Goal: Check status: Check status

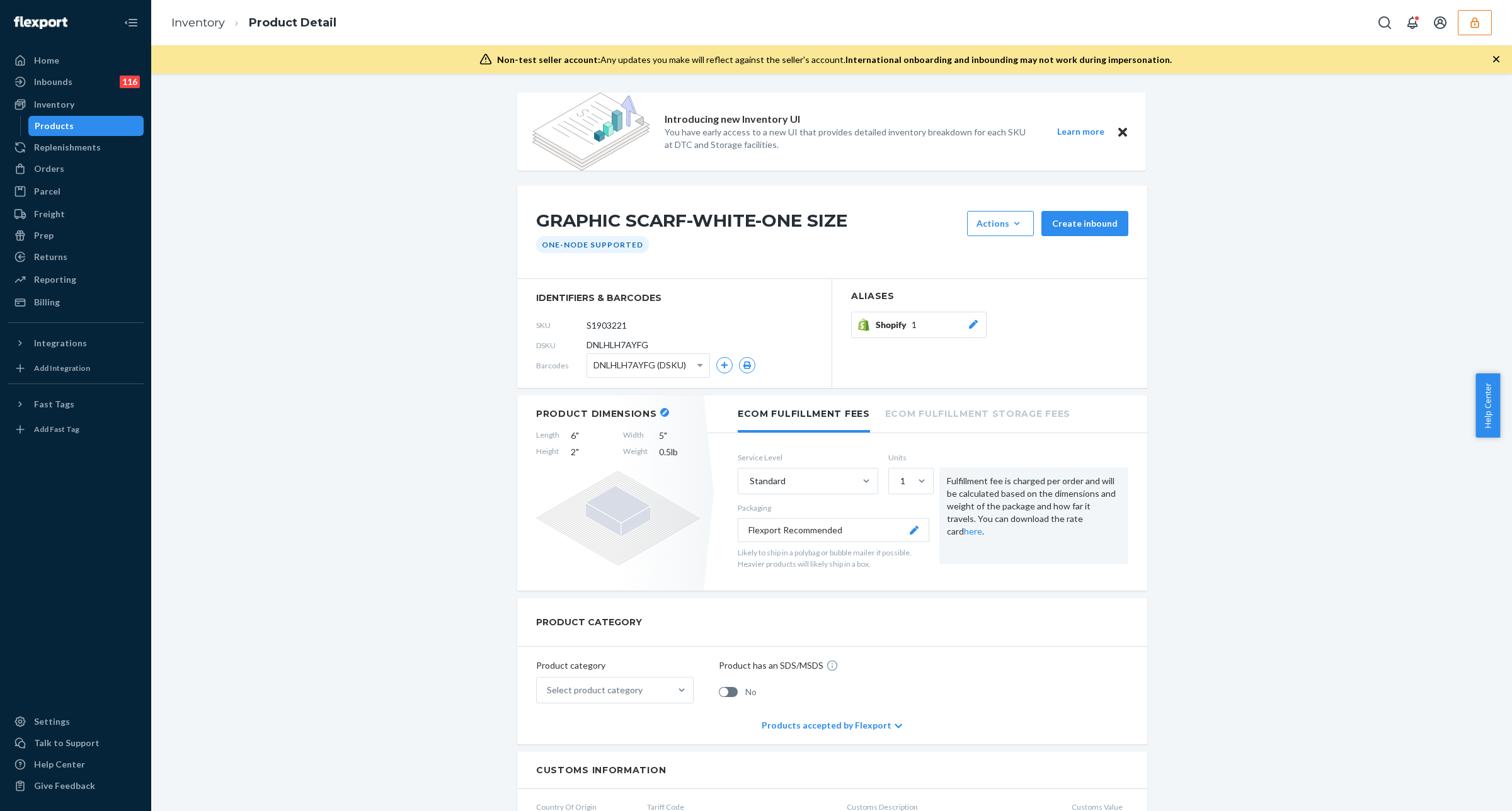
scroll to position [945, 0]
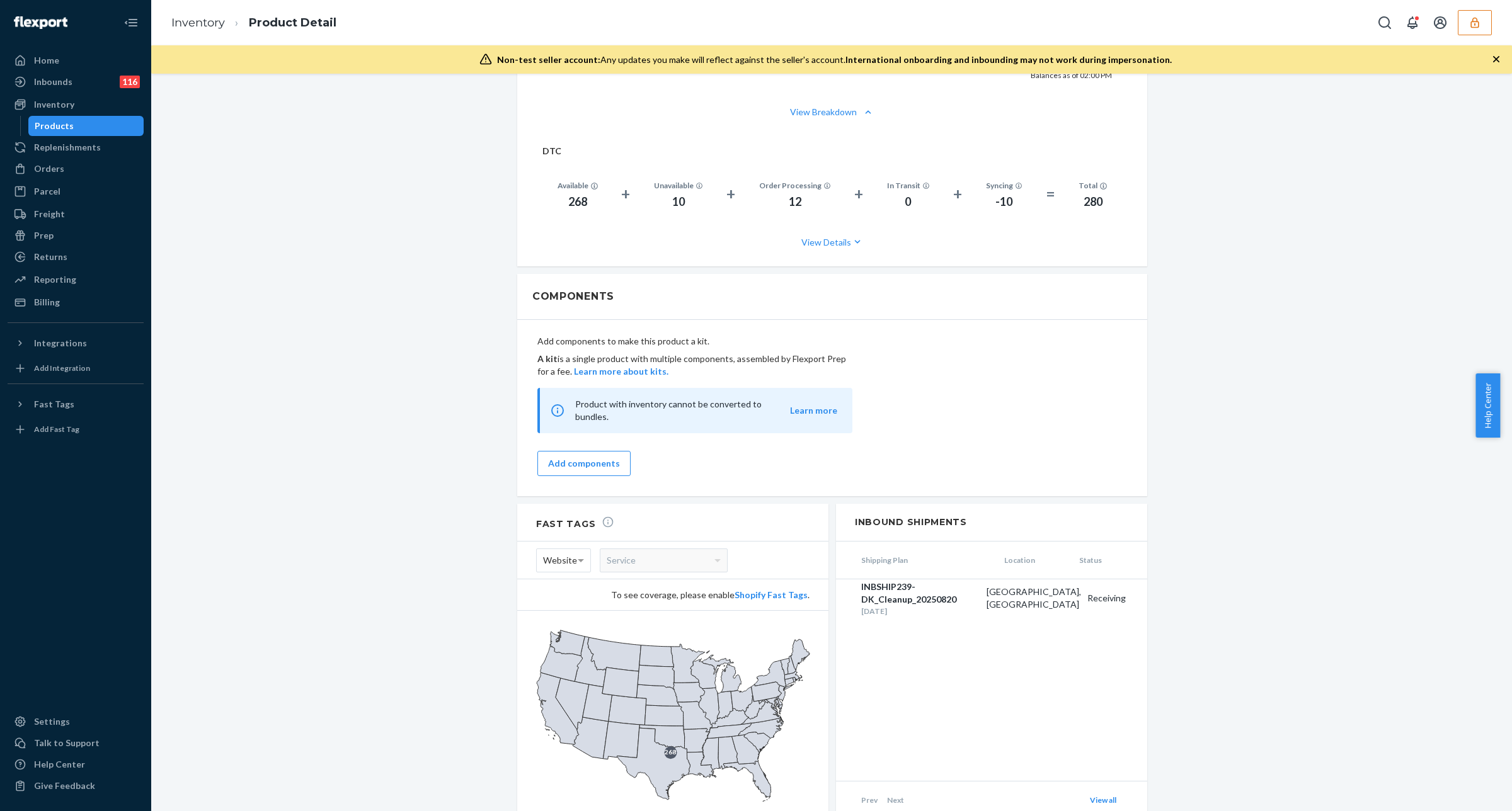
click at [1479, 19] on icon "button" at bounding box center [1475, 23] width 13 height 13
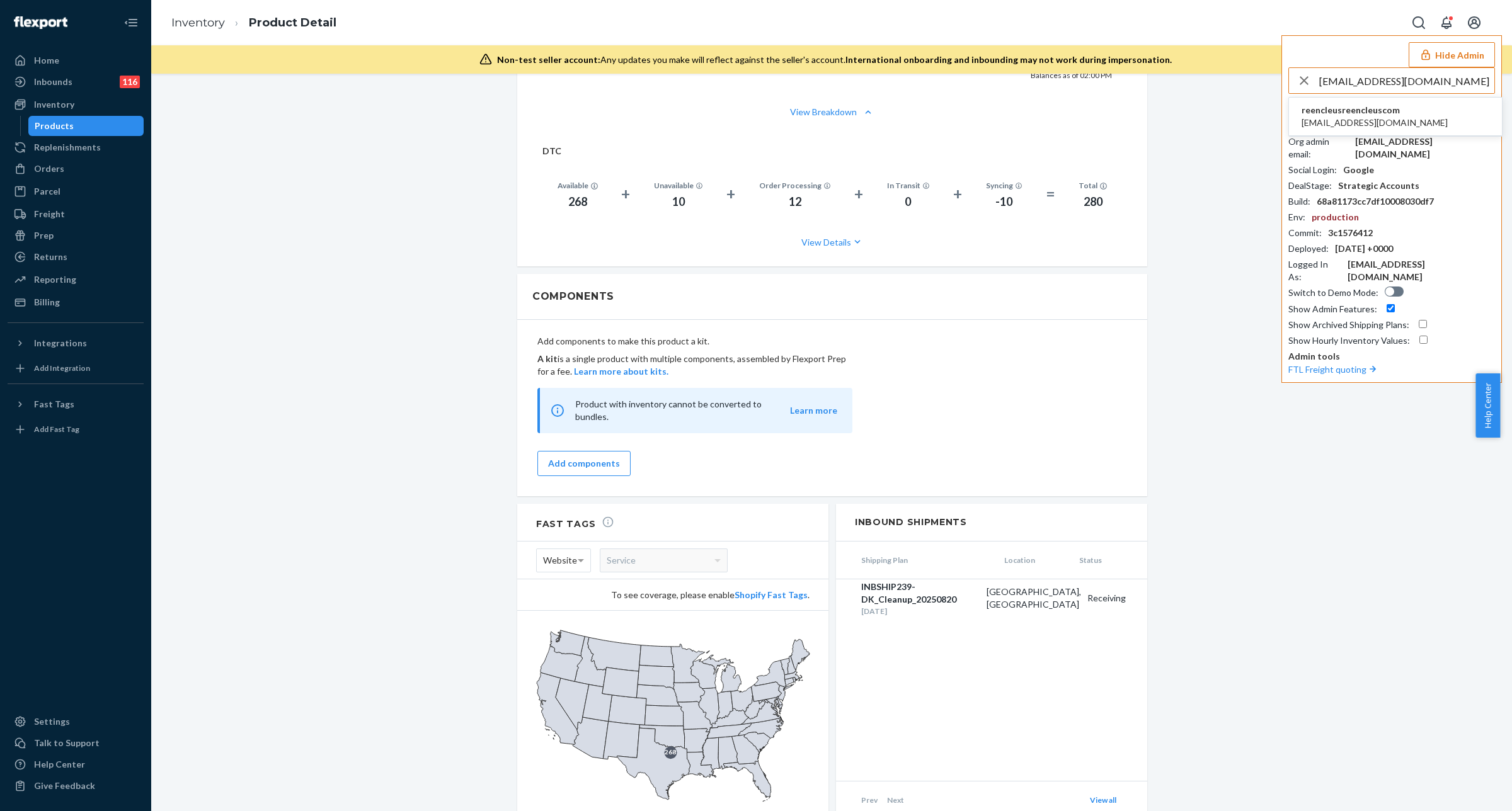
type input "[EMAIL_ADDRESS][DOMAIN_NAME]"
click at [1406, 115] on li "reencleusreencleuscom [EMAIL_ADDRESS][DOMAIN_NAME]" at bounding box center [1396, 116] width 213 height 38
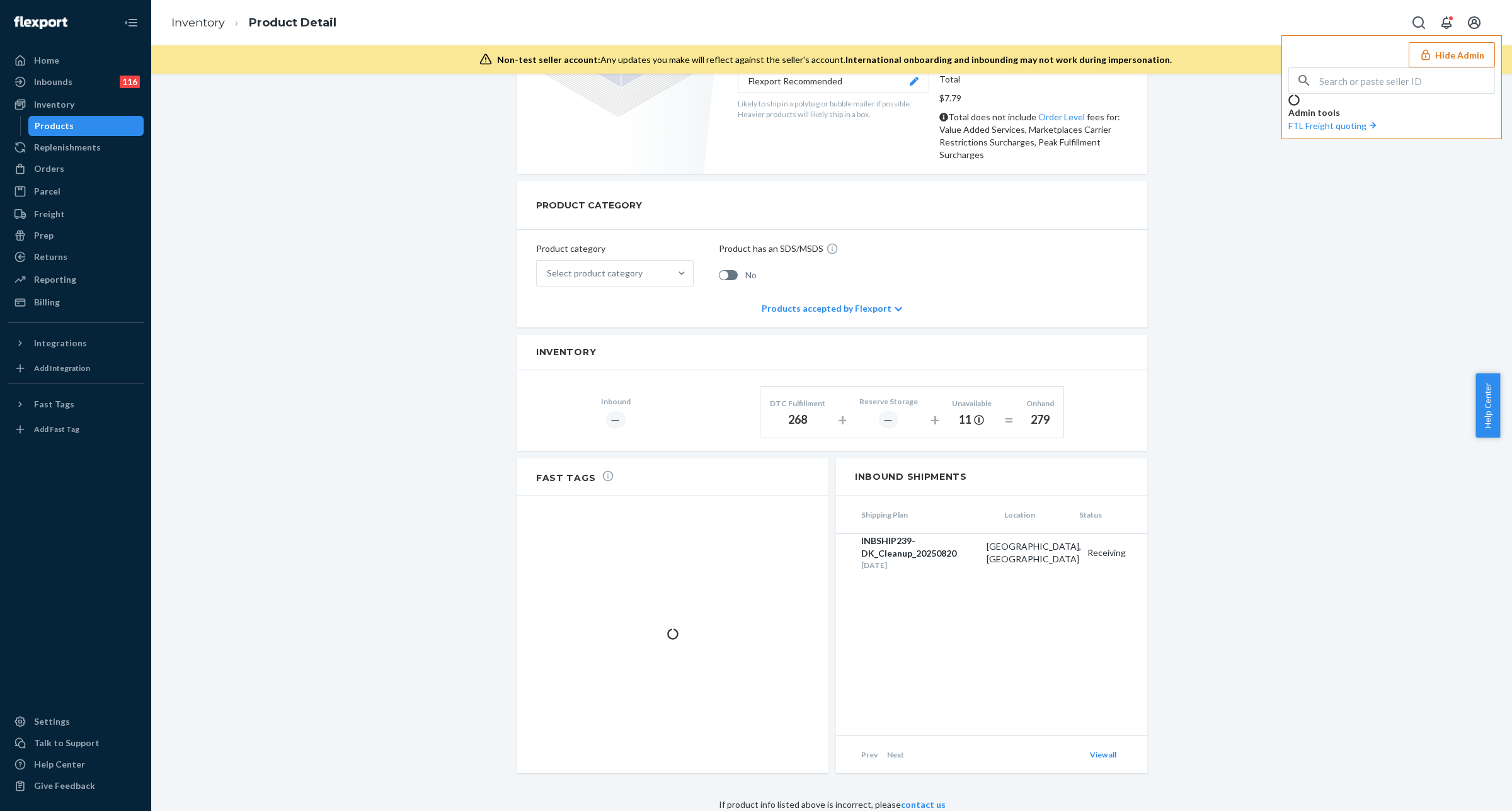
scroll to position [348, 0]
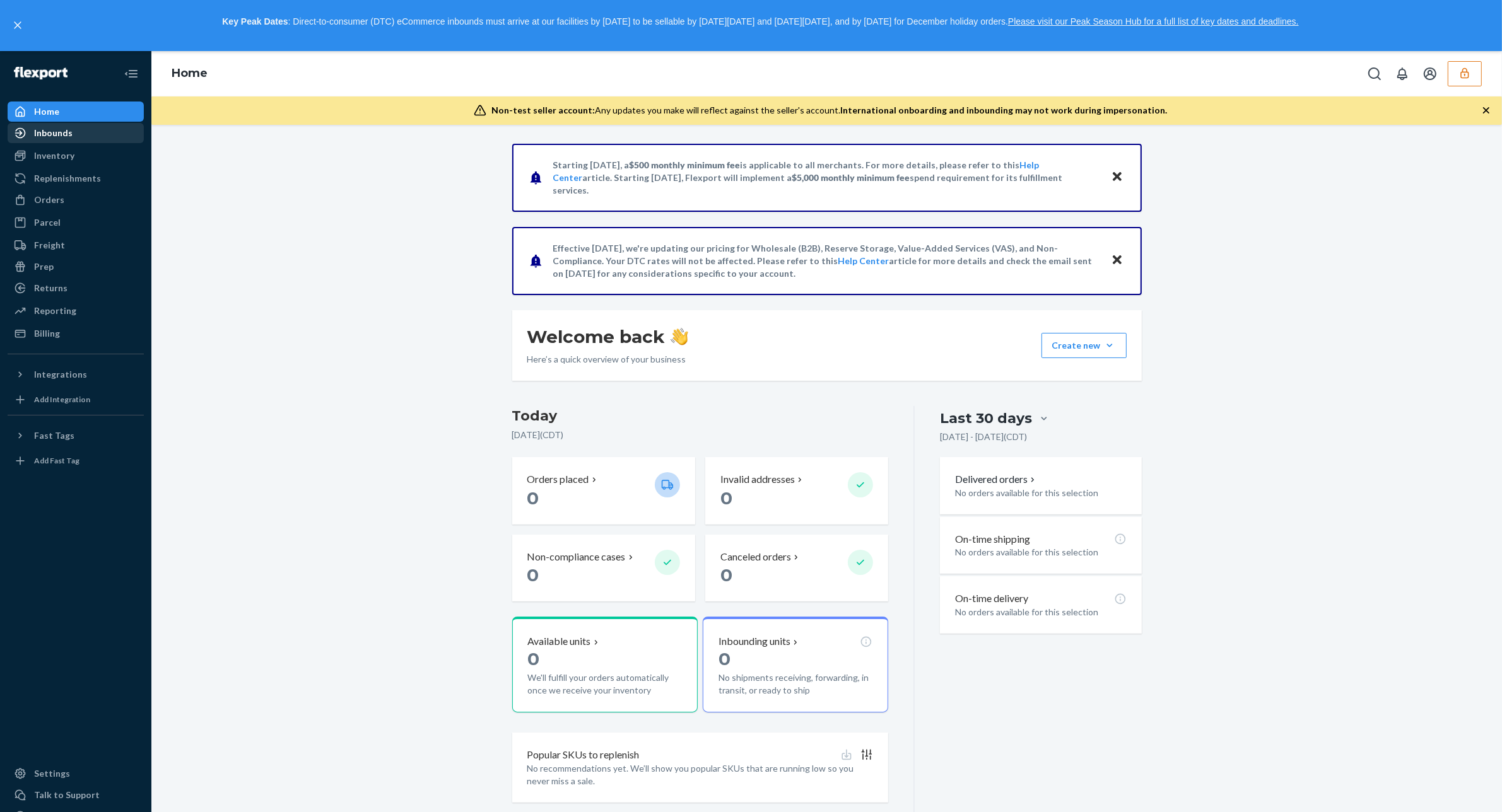
click at [73, 136] on div "Inbounds" at bounding box center [76, 133] width 134 height 18
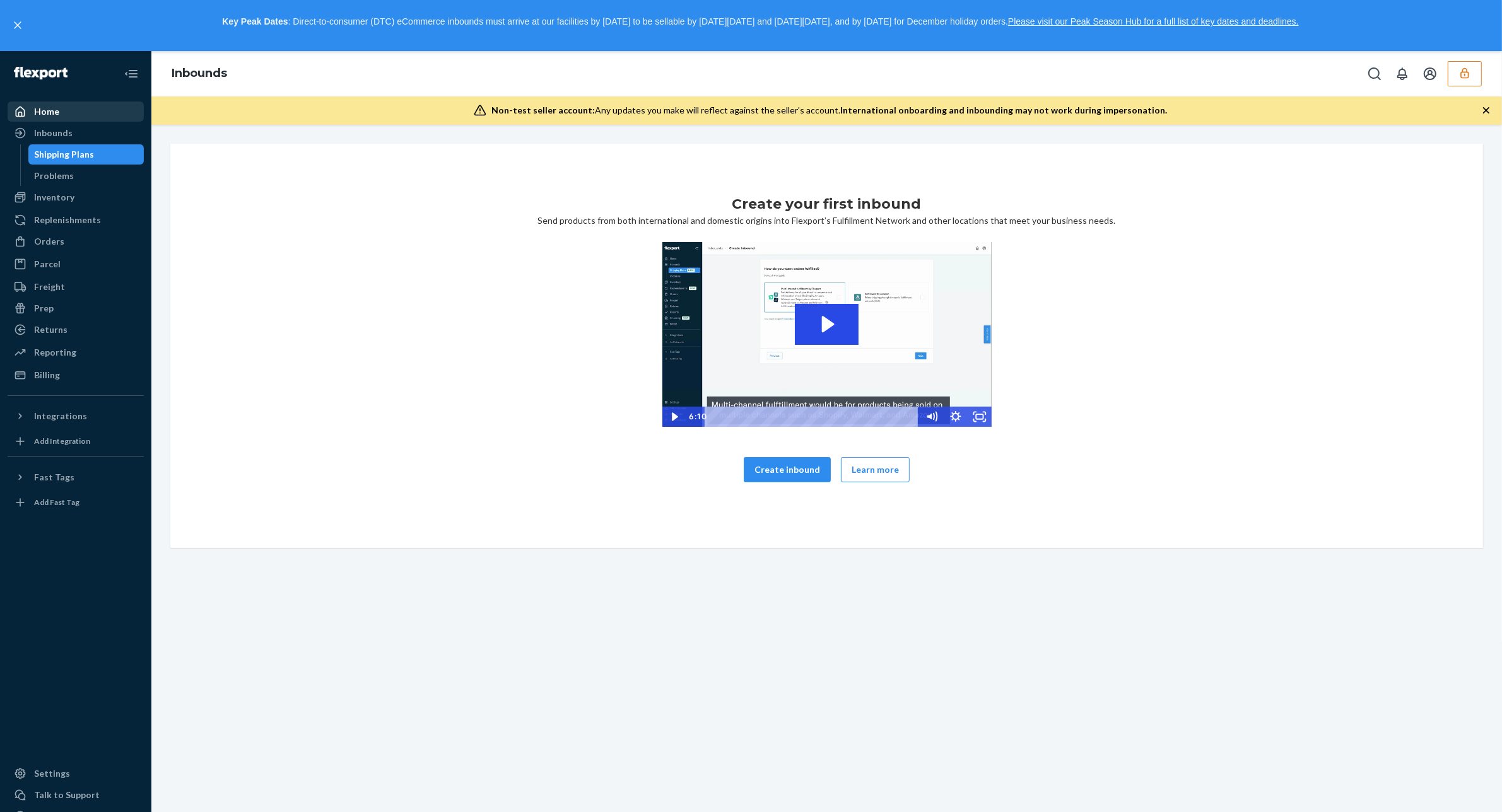
click at [99, 114] on div "Home" at bounding box center [76, 111] width 134 height 18
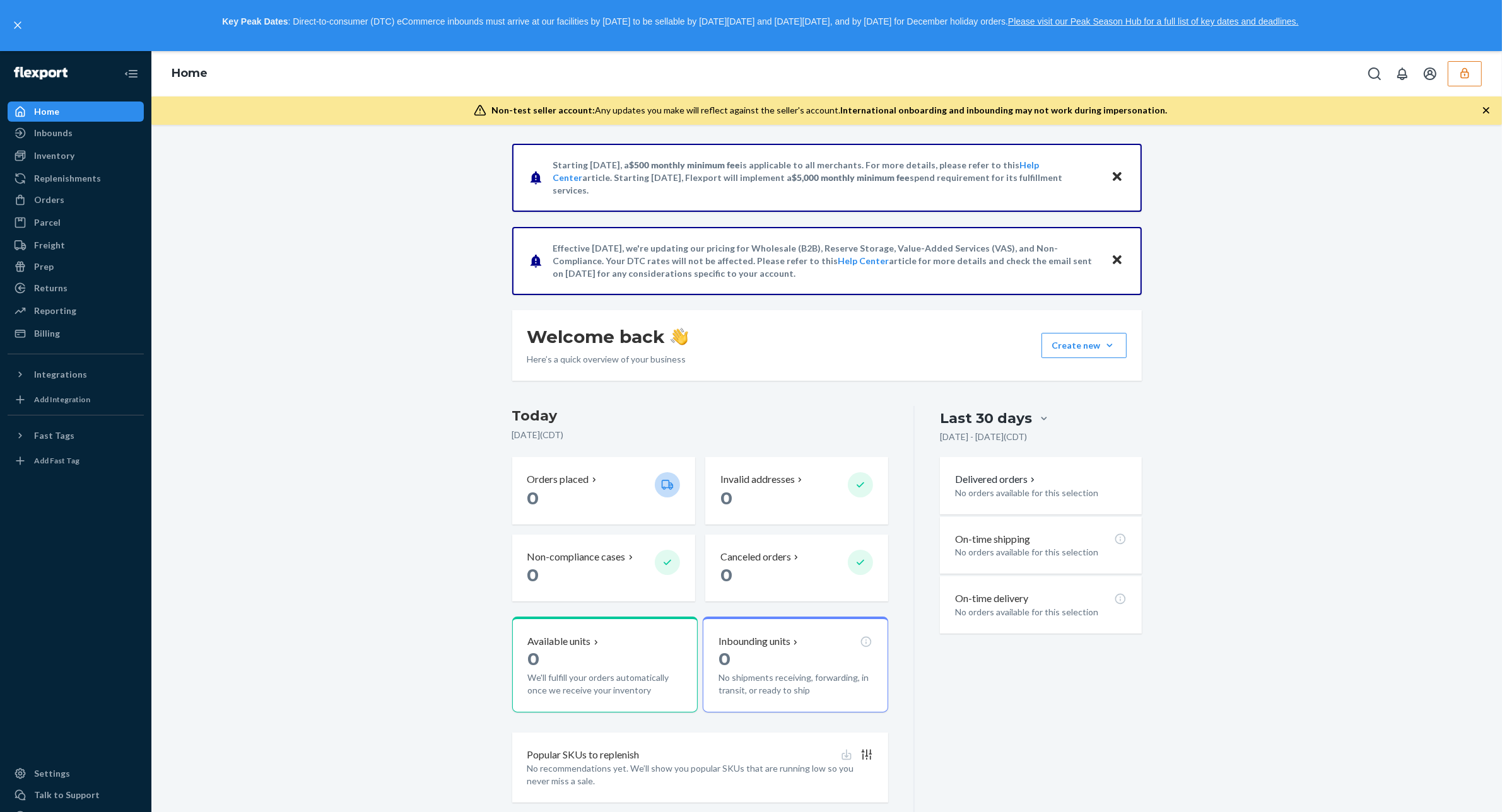
click at [1465, 72] on icon "button" at bounding box center [1465, 73] width 8 height 11
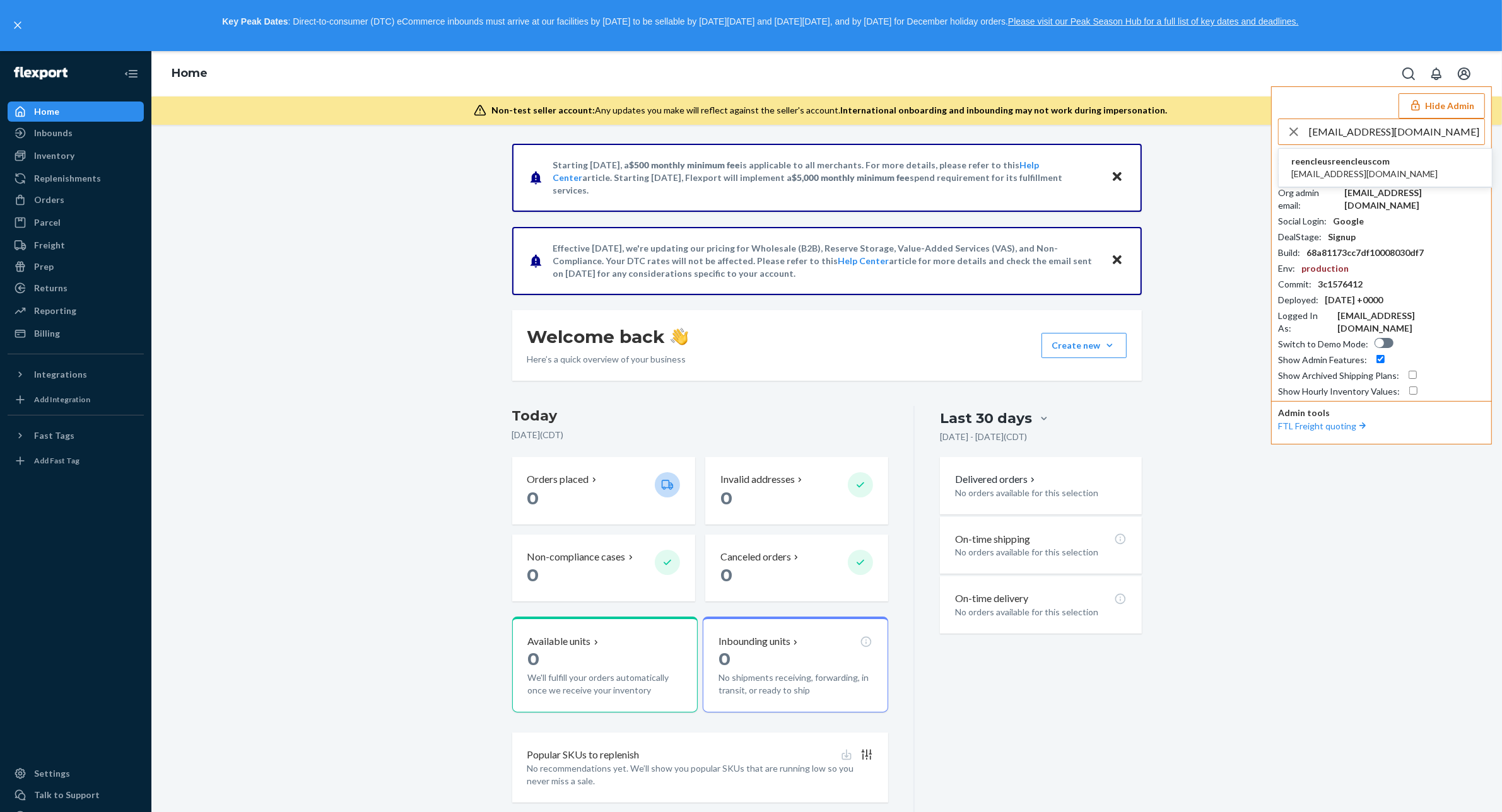
type input "[EMAIL_ADDRESS][DOMAIN_NAME]"
click at [1360, 167] on span "reencleusreencleuscom" at bounding box center [1365, 162] width 147 height 13
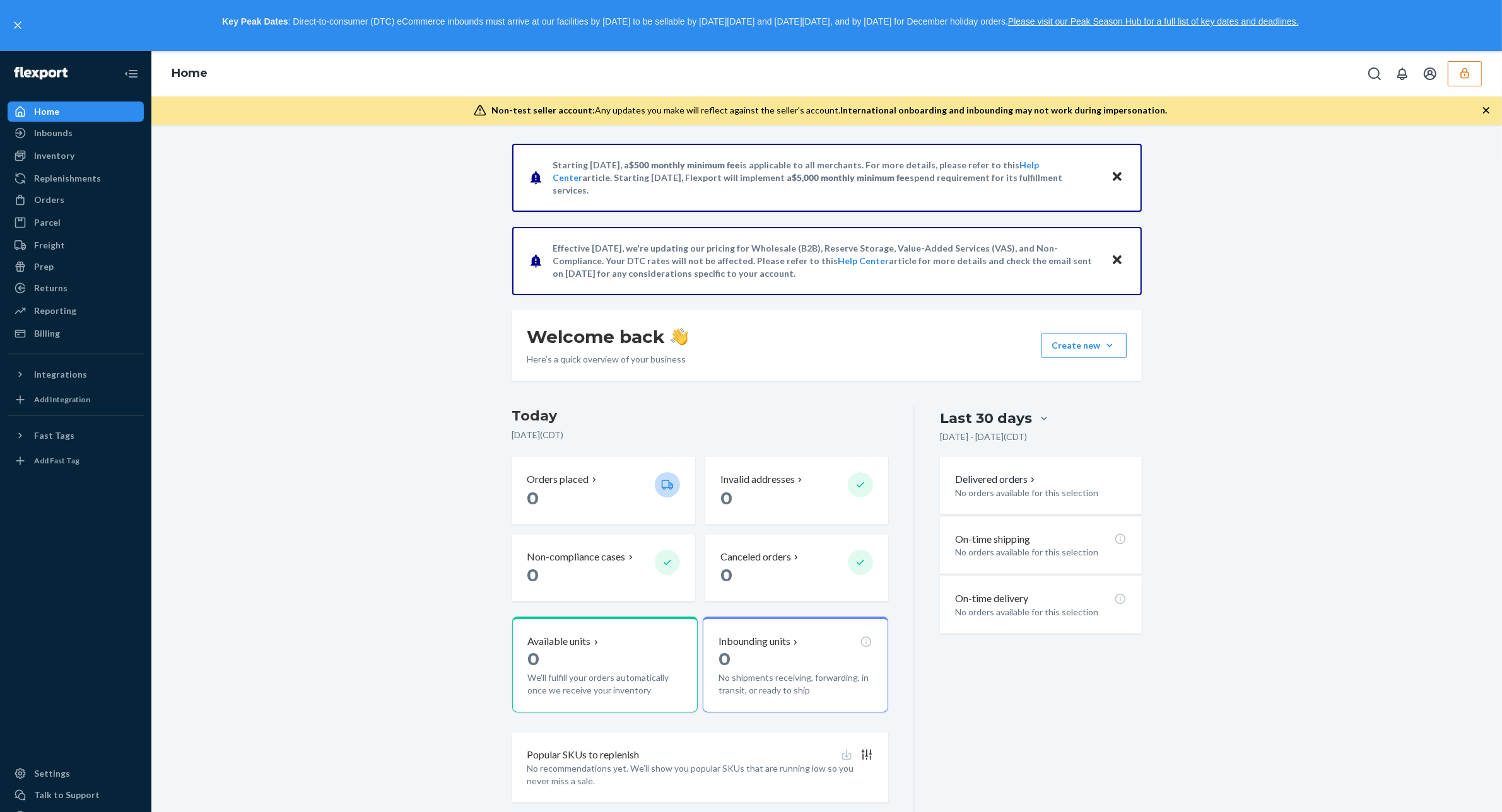
click at [1462, 67] on icon "button" at bounding box center [1465, 73] width 13 height 13
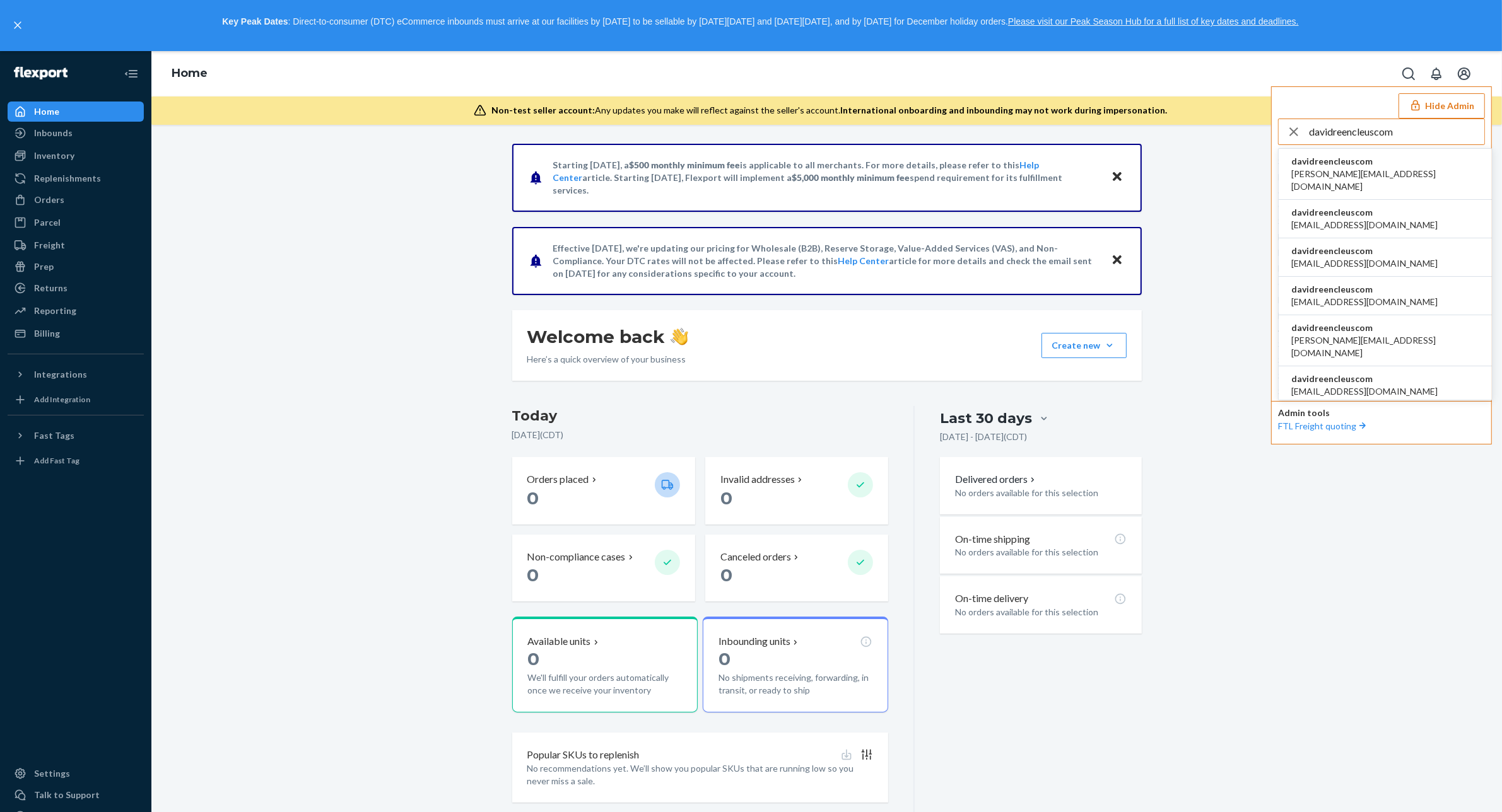
type input "davidreencleuscom"
click at [1374, 167] on span "davidreencleuscom" at bounding box center [1386, 162] width 188 height 13
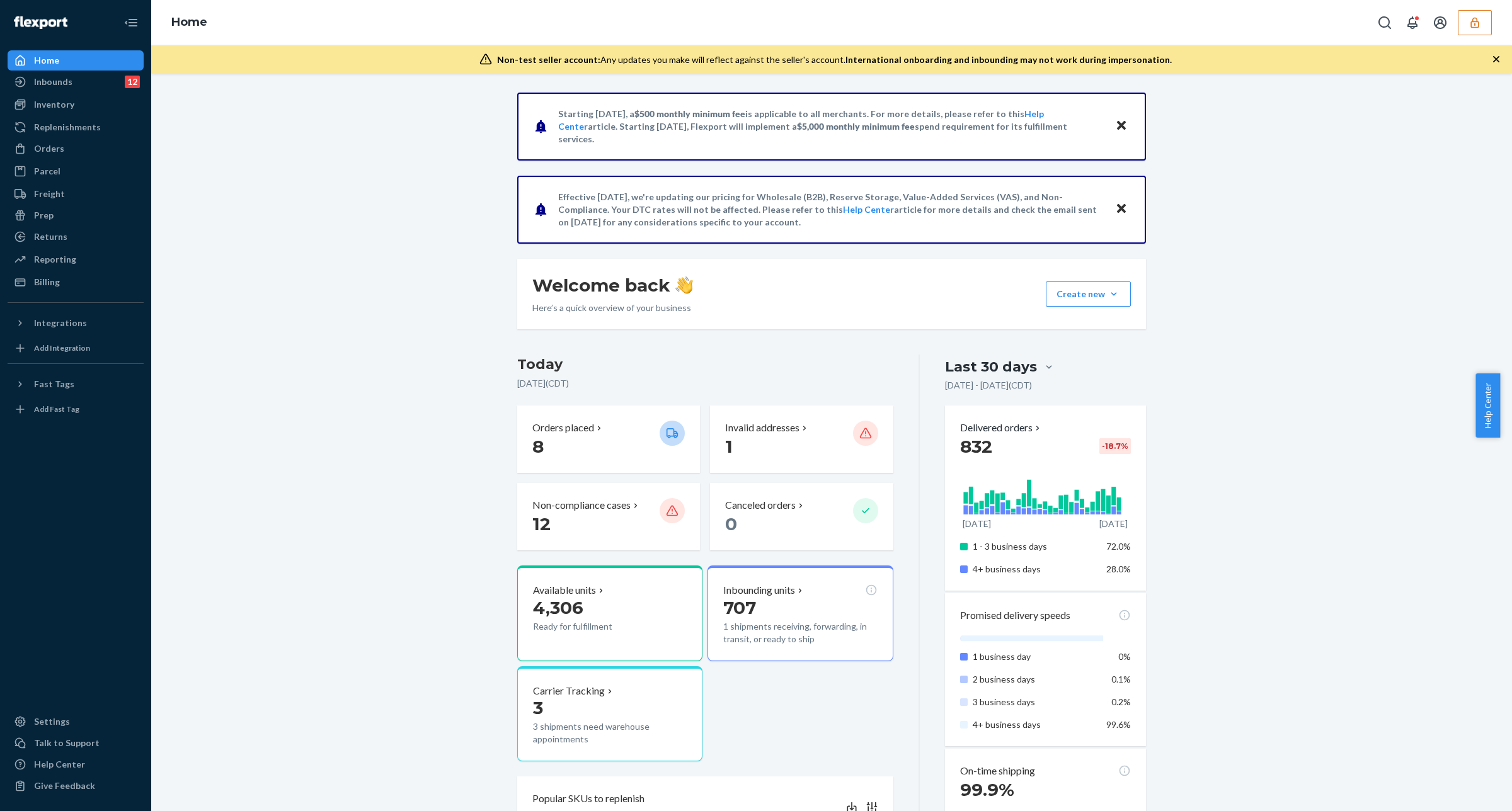
drag, startPoint x: 91, startPoint y: 85, endPoint x: 94, endPoint y: 93, distance: 8.5
click at [92, 85] on div "Inbounds 12" at bounding box center [76, 82] width 133 height 18
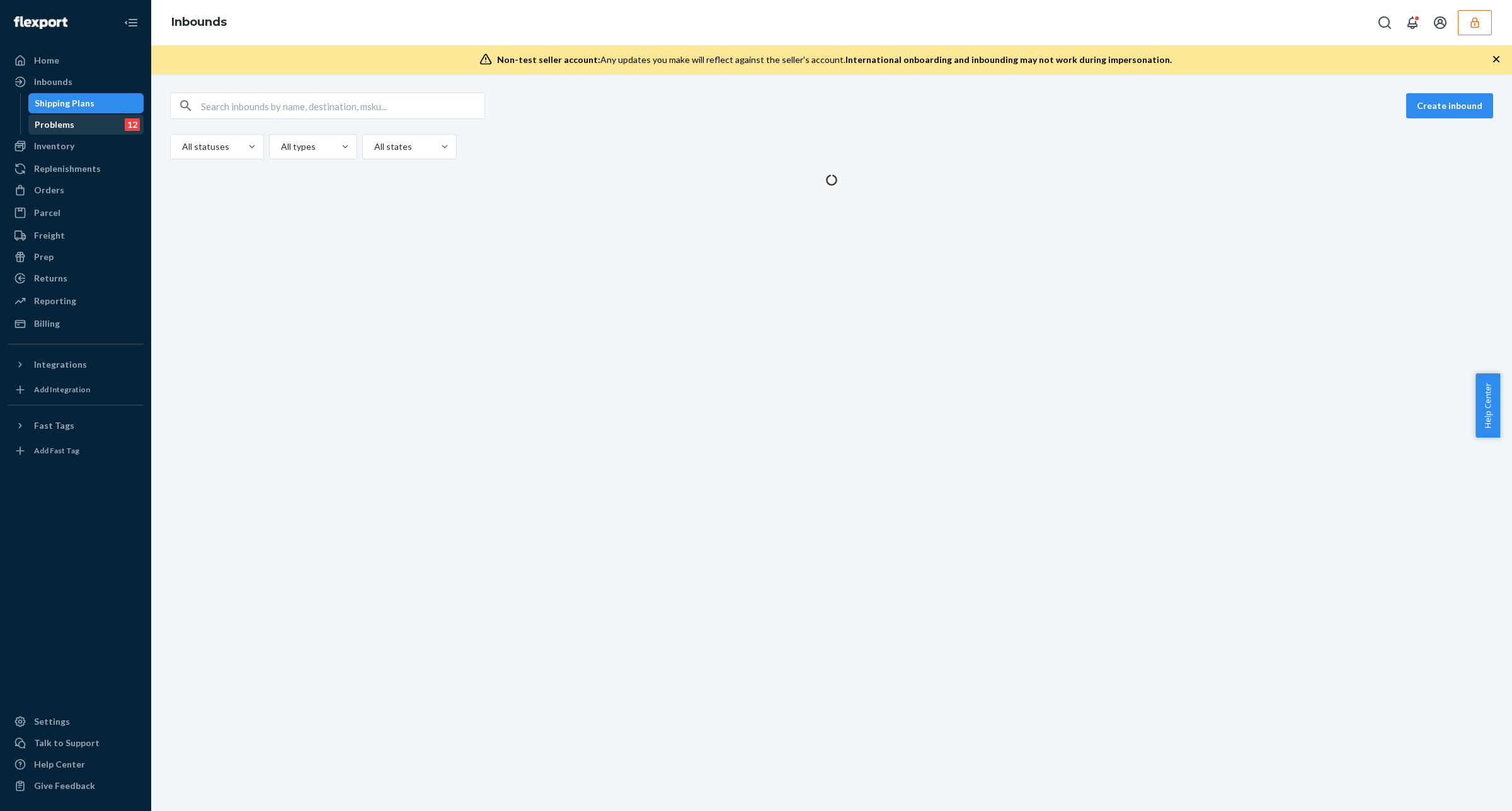
click at [97, 126] on div "Problems 12" at bounding box center [86, 125] width 114 height 18
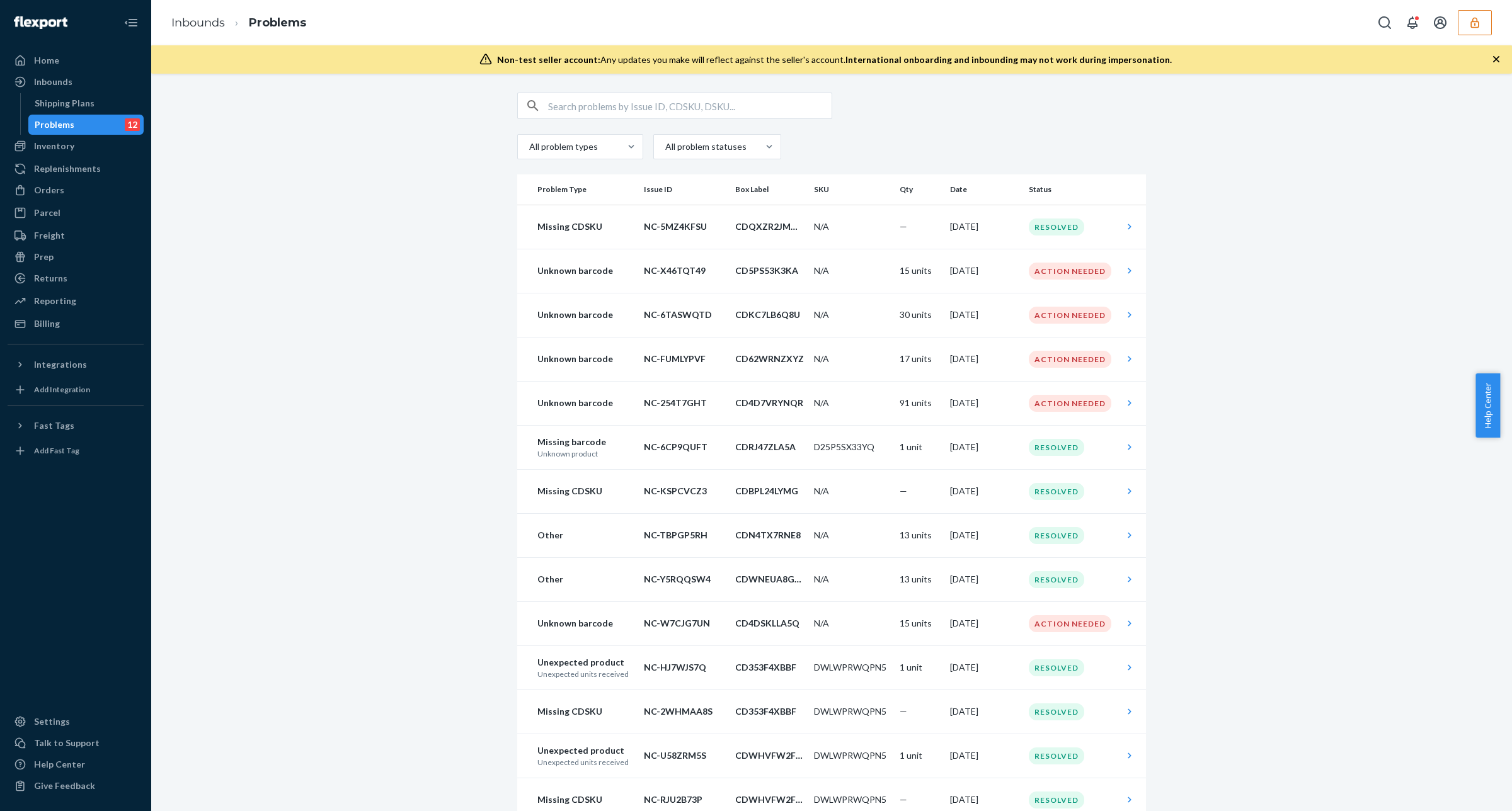
drag, startPoint x: 1273, startPoint y: 259, endPoint x: 1261, endPoint y: 258, distance: 12.0
click at [618, 111] on input "text" at bounding box center [689, 106] width 284 height 25
paste input "NC-W7CJG7UN"
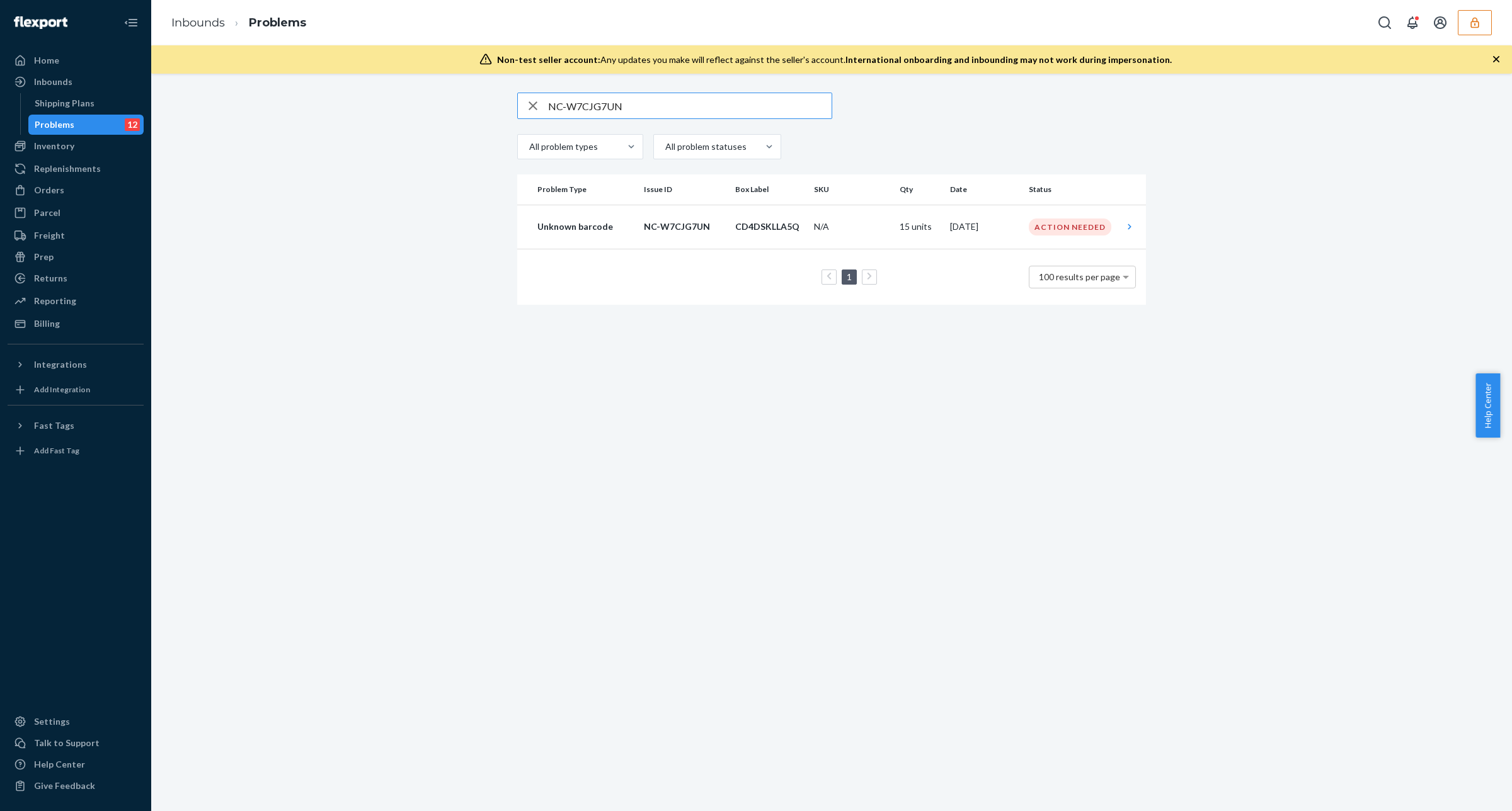
type input "NC-W7CJG7UN"
click at [951, 232] on td "Jul 17, 2025" at bounding box center [984, 227] width 79 height 44
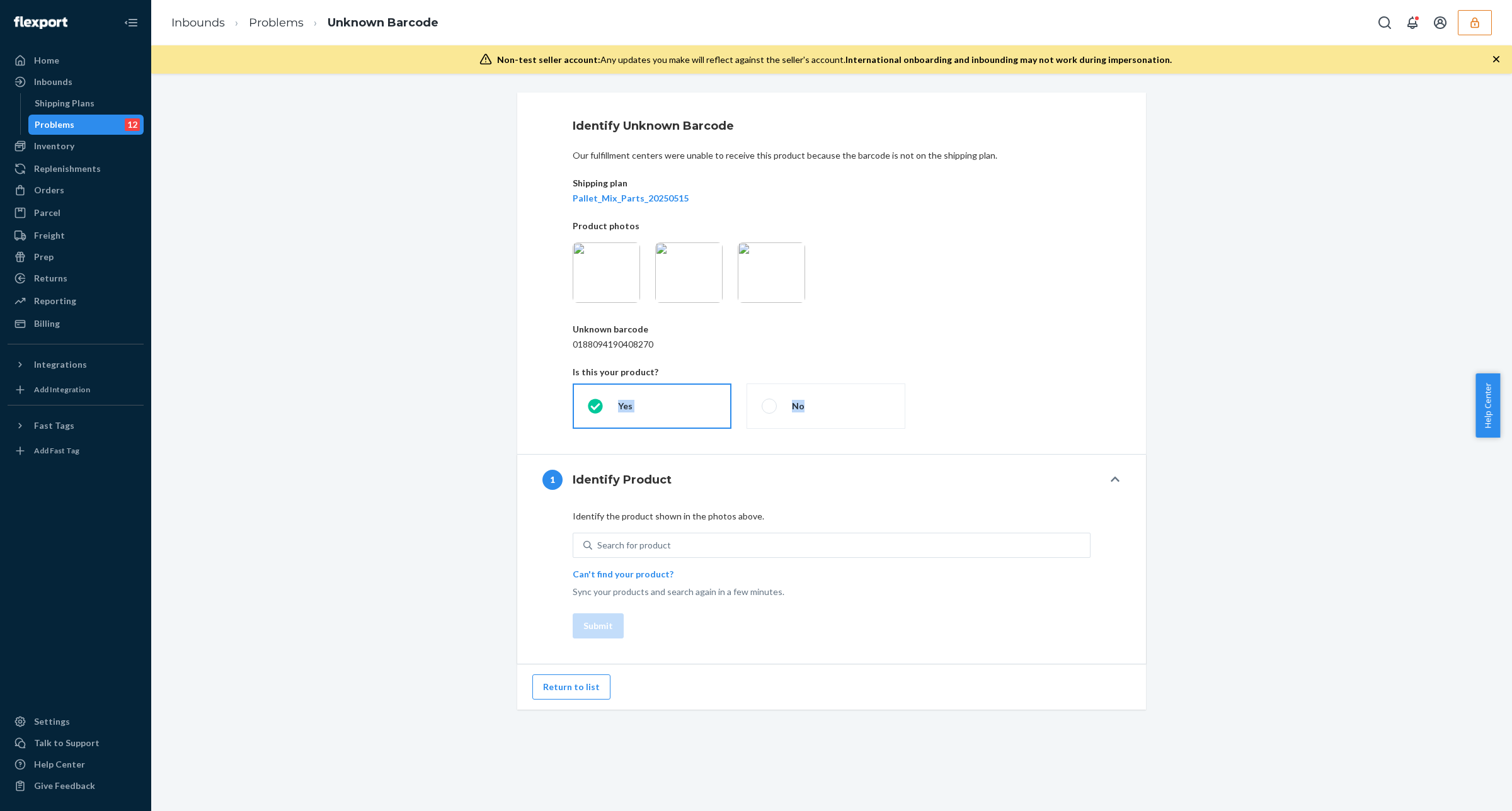
click at [1184, 383] on div "Identify Unknown Barcode Our fulfillment centers were unable to receive this pr…" at bounding box center [832, 401] width 1342 height 618
click at [208, 27] on link "Inbounds" at bounding box center [198, 22] width 54 height 14
